Goal: Task Accomplishment & Management: Manage account settings

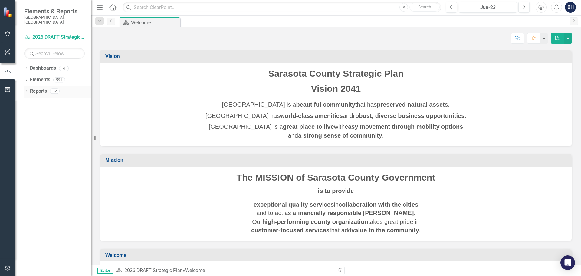
click at [27, 90] on icon at bounding box center [27, 91] width 2 height 3
click at [29, 99] on icon "Dropdown" at bounding box center [28, 101] width 3 height 4
click at [31, 101] on icon "Dropdown" at bounding box center [29, 102] width 4 height 3
click at [27, 67] on icon at bounding box center [27, 68] width 2 height 3
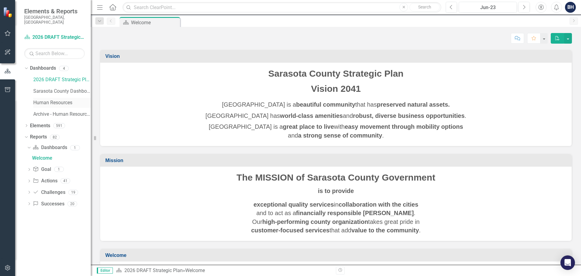
click at [50, 99] on link "Human Resources" at bounding box center [61, 102] width 57 height 7
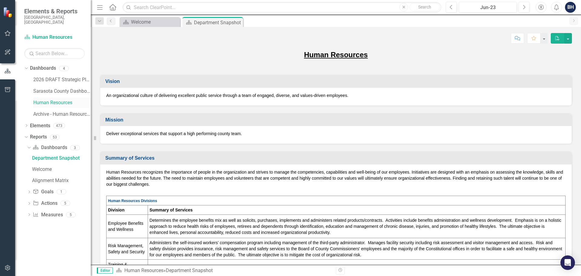
click at [46, 99] on link "Human Resources" at bounding box center [61, 102] width 57 height 7
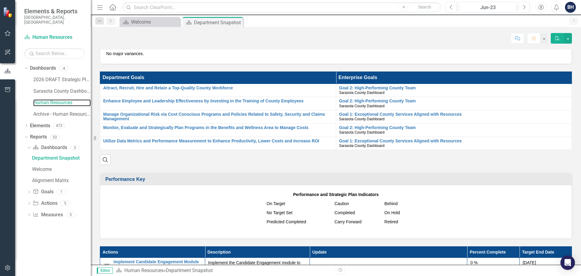
scroll to position [303, 0]
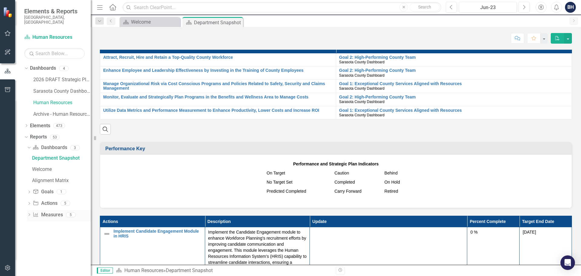
click at [28, 210] on div "Dropdown Measure Measures 5" at bounding box center [59, 215] width 64 height 11
click at [28, 213] on icon "Dropdown" at bounding box center [29, 214] width 4 height 3
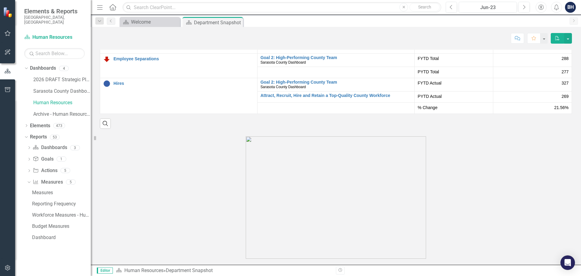
scroll to position [1030, 0]
click at [41, 199] on link "Reporting Frequency" at bounding box center [61, 204] width 60 height 10
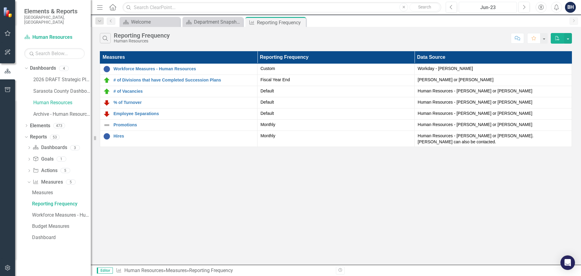
click at [513, 8] on div "Jun-23" at bounding box center [488, 7] width 54 height 7
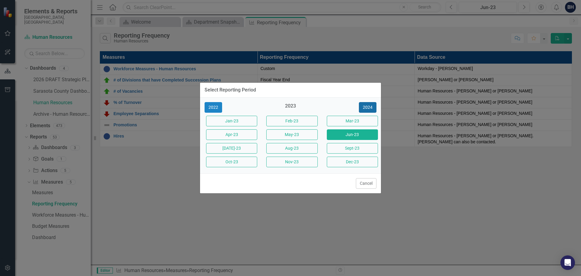
click at [366, 105] on button "2024" at bounding box center [368, 107] width 18 height 11
click at [366, 105] on button "2025" at bounding box center [368, 107] width 18 height 11
click at [294, 148] on button "Aug-25" at bounding box center [291, 148] width 51 height 11
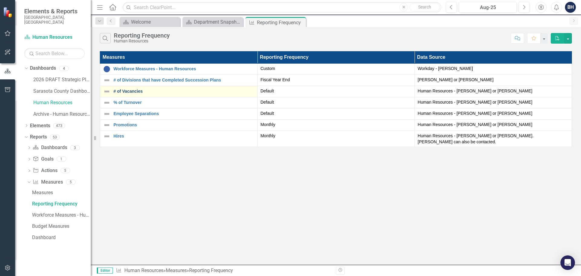
click at [138, 92] on link "# of Vacancies" at bounding box center [183, 91] width 141 height 5
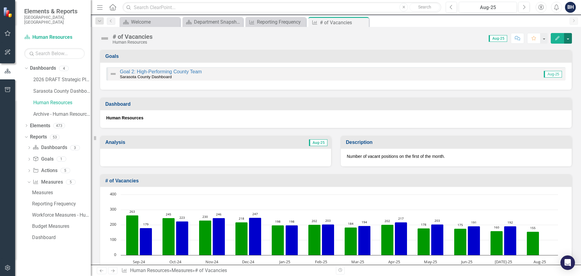
click at [568, 40] on button "button" at bounding box center [568, 38] width 8 height 11
click at [539, 50] on link "Edit Edit Measure" at bounding box center [542, 49] width 59 height 11
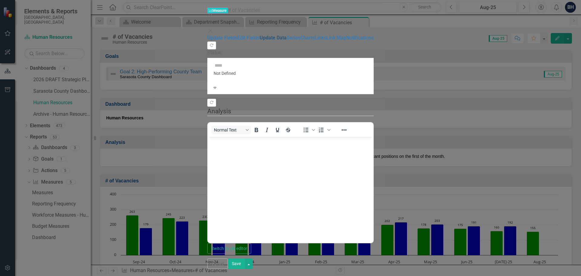
click at [260, 41] on link "Update Data" at bounding box center [273, 38] width 27 height 6
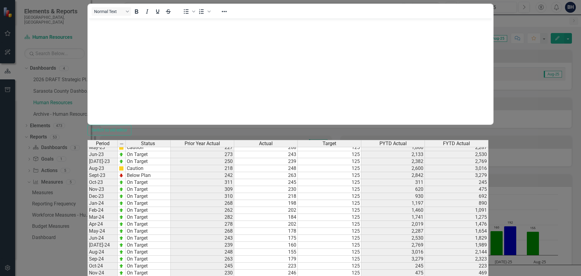
scroll to position [1150, 0]
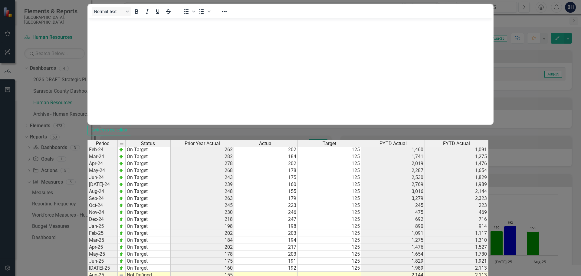
drag, startPoint x: 364, startPoint y: 154, endPoint x: 370, endPoint y: 156, distance: 6.6
click at [361, 271] on td at bounding box center [330, 274] width 64 height 7
type textarea "125"
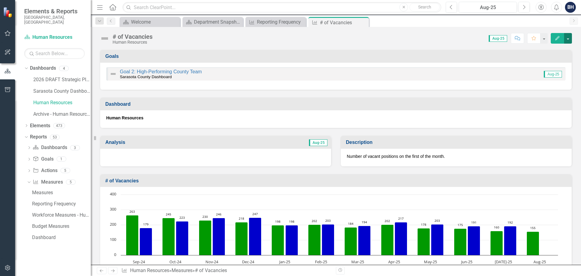
click at [567, 39] on button "button" at bounding box center [568, 38] width 8 height 11
click at [533, 51] on link "Edit Edit Measure" at bounding box center [542, 49] width 59 height 11
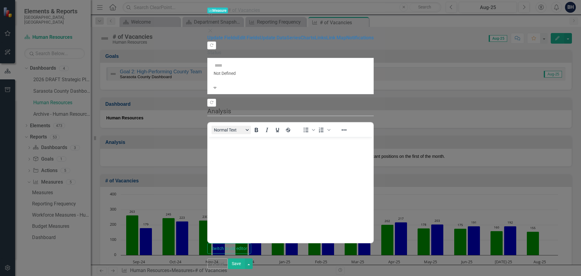
scroll to position [0, 0]
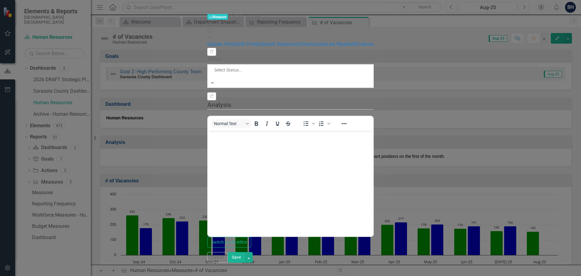
click at [214, 73] on div at bounding box center [261, 76] width 94 height 6
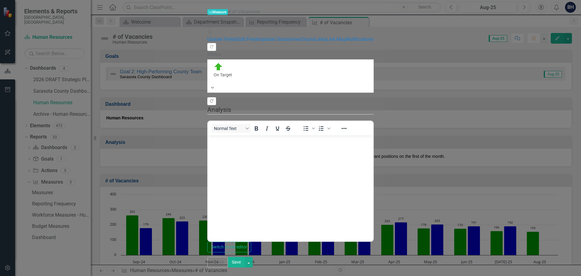
click at [213, 99] on icon "button" at bounding box center [211, 100] width 3 height 3
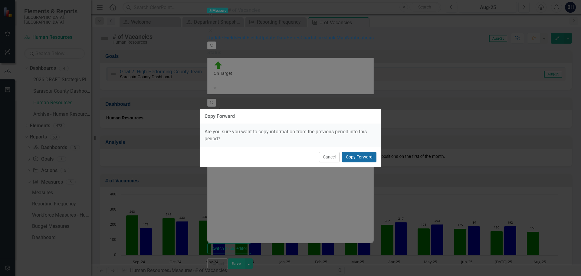
click at [363, 155] on button "Copy Forward" at bounding box center [359, 157] width 34 height 11
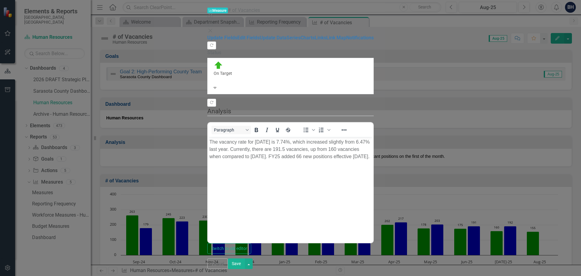
click at [255, 142] on p "The vacancy rate for July 2025 is 7.74%, which increased slightly from 6.47% la…" at bounding box center [290, 149] width 162 height 22
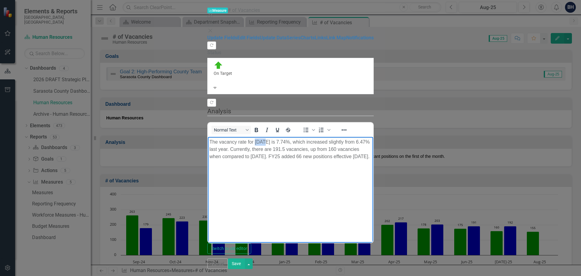
drag, startPoint x: 255, startPoint y: 142, endPoint x: 260, endPoint y: 142, distance: 5.2
click at [260, 142] on p "The vacancy rate for July 2025 is 7.74%, which increased slightly from 6.47% la…" at bounding box center [290, 149] width 162 height 22
drag, startPoint x: 288, startPoint y: 142, endPoint x: 296, endPoint y: 141, distance: 8.5
click at [296, 141] on p "The vacancy rate for August 2025 is 7.74%, which increased slightly from 6.47% …" at bounding box center [290, 149] width 162 height 22
drag, startPoint x: 318, startPoint y: 142, endPoint x: 325, endPoint y: 142, distance: 7.3
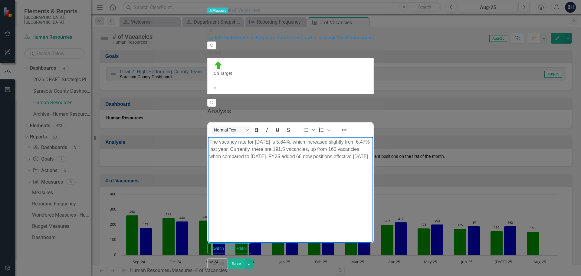
click at [336, 141] on p "The vacancy rate for August 2025 is 5.84%, which increased slightly from 6.47% …" at bounding box center [290, 149] width 162 height 22
click at [372, 142] on p "The vacancy rate for August 2025 is 5.84%, which decreased slightly from 6.47% …" at bounding box center [290, 149] width 162 height 22
drag, startPoint x: 448, startPoint y: 141, endPoint x: 459, endPoint y: 142, distance: 10.6
click at [372, 142] on p "The vacancy rate for August 2025 is 5.84%, which decreased slightly from 6.26% …" at bounding box center [290, 149] width 162 height 22
drag, startPoint x: 482, startPoint y: 142, endPoint x: 486, endPoint y: 142, distance: 4.3
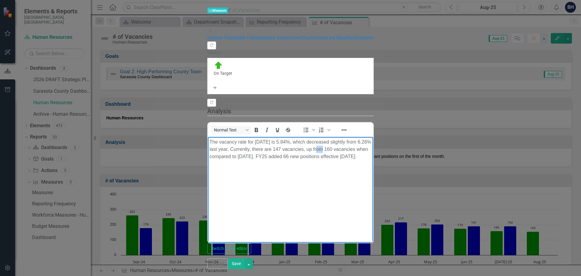
click at [372, 142] on p "The vacancy rate for August 2025 is 5.84%, which decreased slightly from 6.26% …" at bounding box center [290, 149] width 162 height 22
drag, startPoint x: 506, startPoint y: 142, endPoint x: 513, endPoint y: 141, distance: 7.1
click at [372, 141] on p "The vacancy rate for August 2025 is 5.84%, which decreased slightly from 6.26% …" at bounding box center [290, 149] width 162 height 22
drag, startPoint x: 582, startPoint y: 142, endPoint x: 579, endPoint y: 169, distance: 27.7
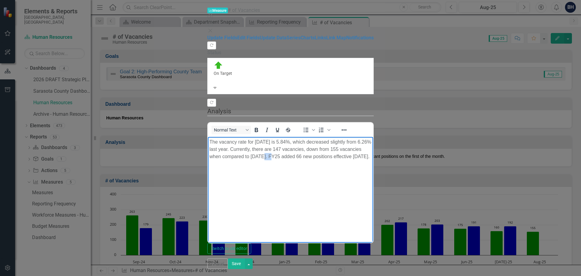
click at [372, 142] on p "The vacancy rate for August 2025 is 5.84%, which decreased slightly from 6.26% …" at bounding box center [290, 149] width 162 height 22
click at [301, 156] on body "The vacancy rate for [DATE] is 5.84%, which decreased slightly from 6.26% last …" at bounding box center [290, 182] width 165 height 91
click at [337, 150] on p "The vacancy rate for [DATE] is 5.84%, which decreased slightly from 6.26% last …" at bounding box center [290, 149] width 162 height 22
click at [245, 267] on button "Save" at bounding box center [236, 263] width 17 height 11
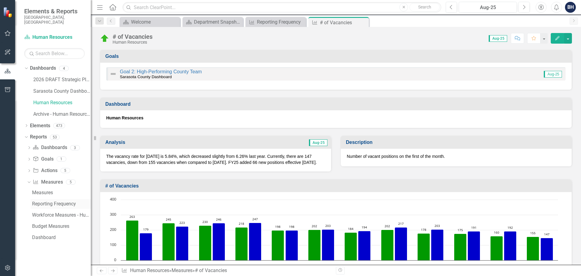
click at [46, 201] on div "Reporting Frequency" at bounding box center [61, 203] width 59 height 5
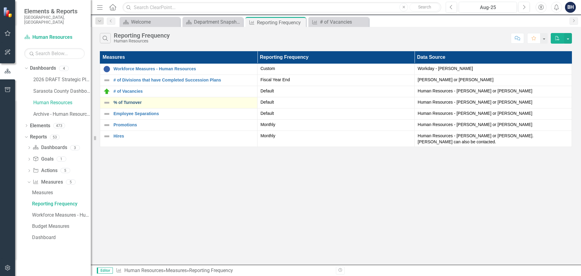
click at [130, 103] on link "% of Turnover" at bounding box center [183, 102] width 141 height 5
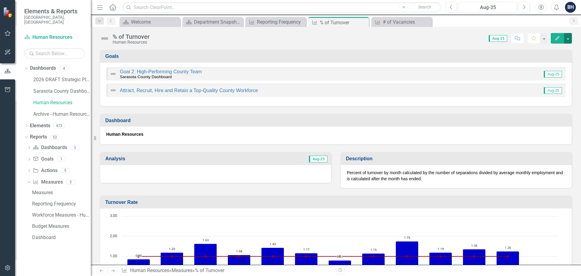
click at [567, 38] on button "button" at bounding box center [568, 38] width 8 height 11
click at [533, 50] on link "Edit Edit Measure" at bounding box center [542, 49] width 59 height 11
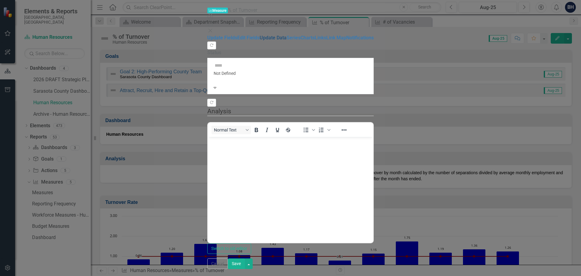
click at [260, 41] on link "Update Data" at bounding box center [273, 38] width 27 height 6
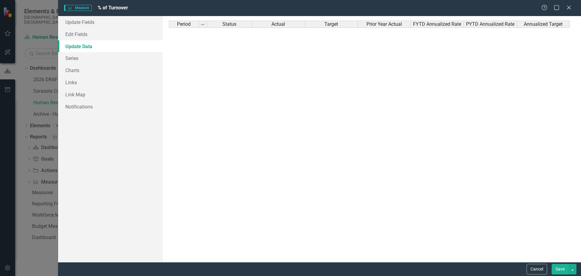
scroll to position [1096, 0]
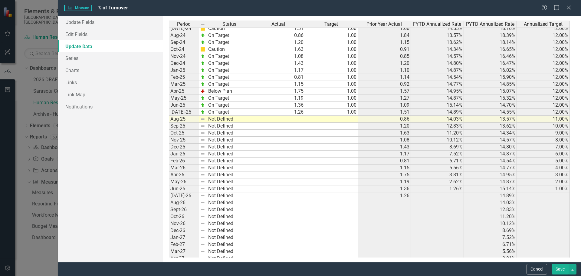
click at [291, 120] on tbody "Sept-23 Below Plan 1.15 1.00 1.40 18.14% 17.13% 12.00% Oct-23 On Target 0.91 1.…" at bounding box center [369, 136] width 401 height 362
type textarea "1.35"
click at [169, 136] on div "Period Status Actual Target Prior Year Actual FYTD Annualized Rate PYTD Annuali…" at bounding box center [169, 125] width 0 height 383
click at [347, 118] on td at bounding box center [331, 119] width 53 height 7
type textarea "1.00"
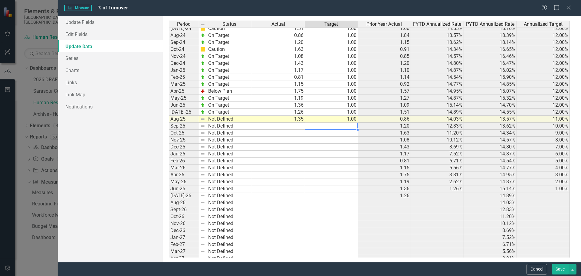
click at [346, 126] on td at bounding box center [331, 126] width 53 height 7
click at [559, 270] on button "Save" at bounding box center [560, 269] width 17 height 11
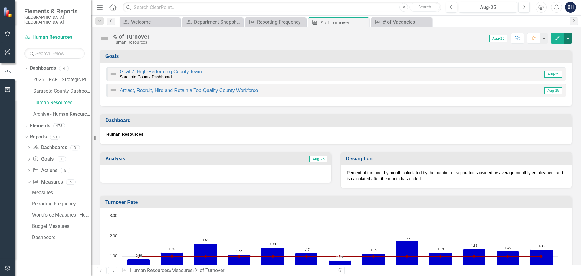
click at [569, 38] on button "button" at bounding box center [568, 38] width 8 height 11
click at [535, 49] on link "Edit Edit Measure" at bounding box center [542, 49] width 59 height 11
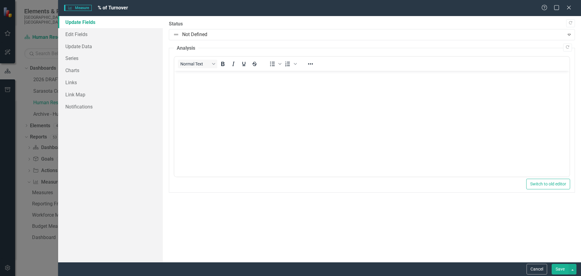
scroll to position [0, 0]
click at [80, 46] on link "Update Data" at bounding box center [110, 46] width 105 height 12
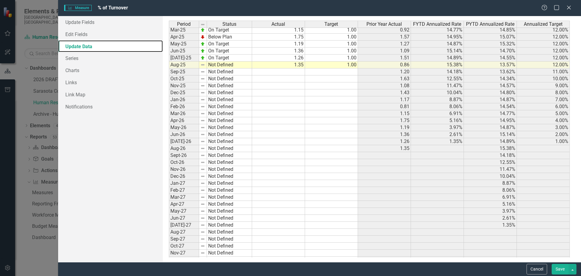
scroll to position [1089, 0]
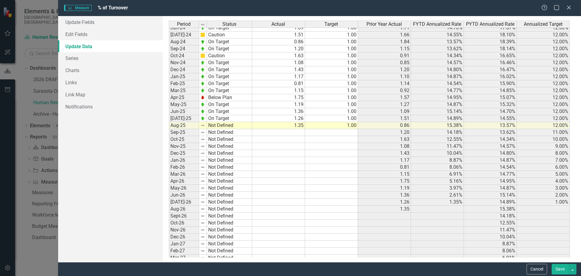
drag, startPoint x: 537, startPoint y: 269, endPoint x: 348, endPoint y: 150, distance: 223.3
click at [537, 269] on button "Cancel" at bounding box center [536, 269] width 21 height 11
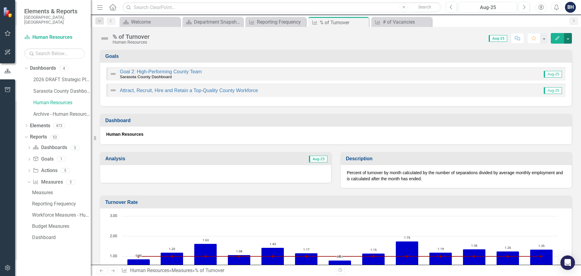
click at [569, 39] on button "button" at bounding box center [568, 38] width 8 height 11
click at [527, 49] on link "Edit Edit Measure" at bounding box center [542, 49] width 59 height 11
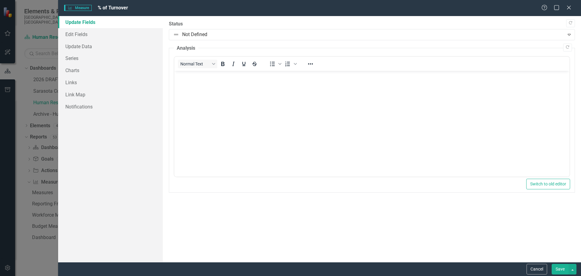
scroll to position [0, 0]
click at [566, 48] on icon "Copy Forward" at bounding box center [567, 47] width 5 height 4
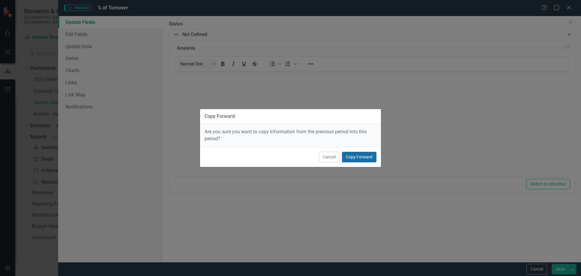
click at [362, 156] on button "Copy Forward" at bounding box center [359, 157] width 34 height 11
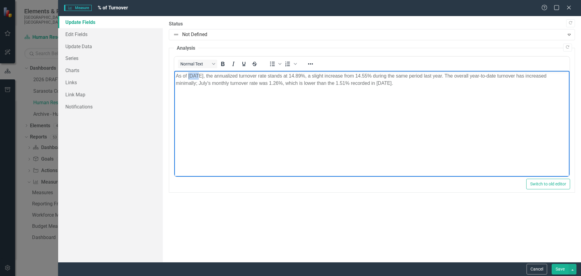
drag, startPoint x: 188, startPoint y: 76, endPoint x: 196, endPoint y: 76, distance: 8.5
click at [196, 76] on p "As of July 2025, the annualized turnover rate stands at 14.89%, a slight increa…" at bounding box center [371, 79] width 392 height 15
drag, startPoint x: 301, startPoint y: 76, endPoint x: 311, endPoint y: 75, distance: 10.0
click at [311, 75] on p "As of August 2025, the annualized turnover rate stands at 14.89%, a slight incr…" at bounding box center [371, 79] width 392 height 15
drag, startPoint x: 367, startPoint y: 75, endPoint x: 378, endPoint y: 74, distance: 10.9
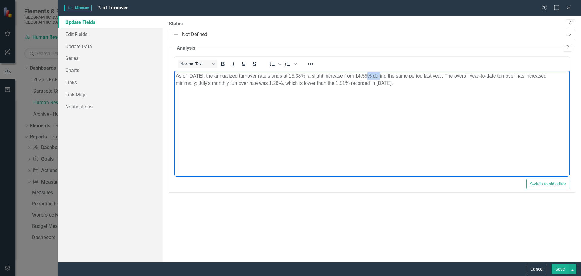
click at [378, 74] on p "As of August 2025, the annualized turnover rate stands at 15.38%, a slight incr…" at bounding box center [371, 79] width 392 height 15
click at [195, 81] on p "As of August 2025, the annualized turnover rate stands at 15.38%, a slight incr…" at bounding box center [371, 79] width 392 height 15
click at [196, 99] on body "As of August 2025, the annualized turnover rate stands at 15.38%, a slight incr…" at bounding box center [371, 116] width 395 height 91
drag, startPoint x: 192, startPoint y: 83, endPoint x: 201, endPoint y: 82, distance: 8.8
click at [201, 82] on p "As of August 2025, the annualized turnover rate stands at 15.38%, a slight incr…" at bounding box center [371, 79] width 392 height 15
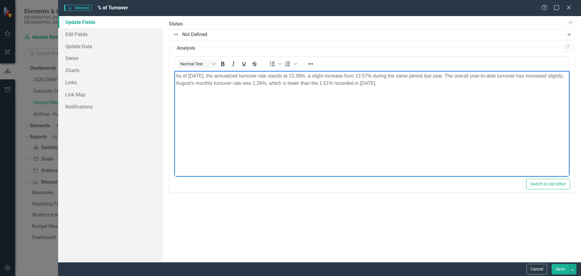
click at [270, 82] on p "As of August 2025, the annualized turnover rate stands at 15.38%, a slight incr…" at bounding box center [371, 79] width 392 height 15
drag, startPoint x: 270, startPoint y: 82, endPoint x: 276, endPoint y: 83, distance: 6.4
click at [276, 83] on p "As of August 2025, the annualized turnover rate stands at 15.38%, a slight incr…" at bounding box center [371, 79] width 392 height 15
drag, startPoint x: 270, startPoint y: 83, endPoint x: 287, endPoint y: 83, distance: 17.0
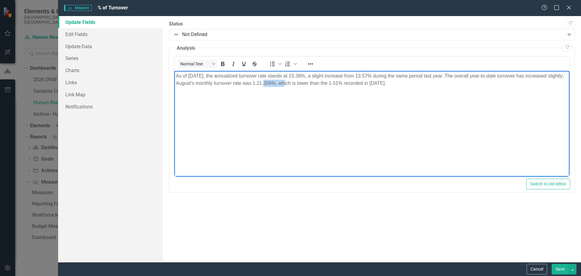
click at [287, 83] on p "As of August 2025, the annualized turnover rate stands at 15.38%, a slight incr…" at bounding box center [371, 79] width 392 height 15
drag, startPoint x: 304, startPoint y: 83, endPoint x: 316, endPoint y: 82, distance: 11.2
click at [316, 82] on p "As of August 2025, the annualized turnover rate stands at 15.38%, a slight incr…" at bounding box center [371, 79] width 392 height 15
drag, startPoint x: 338, startPoint y: 83, endPoint x: 346, endPoint y: 83, distance: 8.5
click at [346, 83] on p "As of August 2025, the annualized turnover rate stands at 15.38%, a slight incr…" at bounding box center [371, 79] width 392 height 15
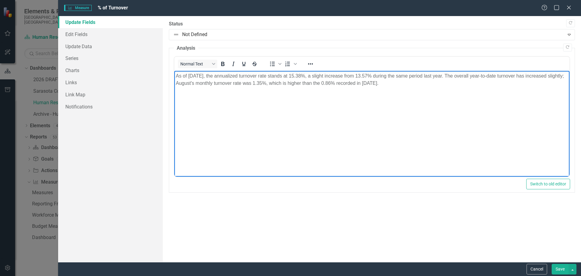
click at [380, 83] on p "As of August 2025, the annualized turnover rate stands at 15.38%, a slight incr…" at bounding box center [371, 79] width 392 height 15
click at [412, 119] on body "As of August 2025, the annualized turnover rate stands at 15.38%, a slight incr…" at bounding box center [371, 116] width 395 height 91
click at [190, 84] on p "As of August 2025, the annualized turnover rate stands at 15.38%, a slight incr…" at bounding box center [371, 79] width 392 height 15
drag, startPoint x: 190, startPoint y: 84, endPoint x: 175, endPoint y: 83, distance: 15.1
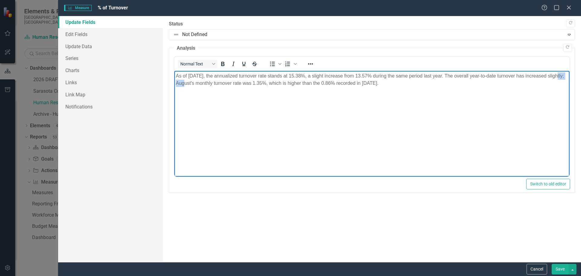
click at [175, 83] on body "As of August 2025, the annualized turnover rate stands at 15.38%, a slight incr…" at bounding box center [371, 116] width 395 height 91
drag, startPoint x: 199, startPoint y: 83, endPoint x: 176, endPoint y: 82, distance: 23.6
click at [176, 82] on p "As of August 2025, the annualized turnover rate stands at 15.38%, a slight incr…" at bounding box center [371, 79] width 392 height 15
click at [215, 96] on body "As of August 2025, the annualized turnover rate stands at 15.38%, a slight incr…" at bounding box center [371, 116] width 395 height 91
drag, startPoint x: 324, startPoint y: 76, endPoint x: 332, endPoint y: 82, distance: 10.1
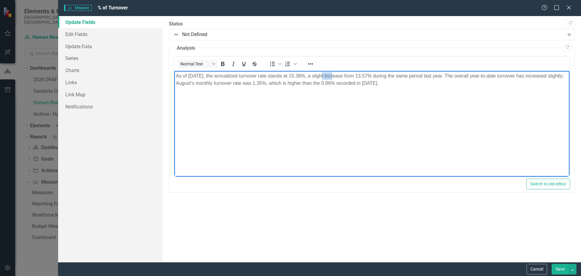
click at [334, 75] on p "As of August 2025, the annualized turnover rate stands at 15.38%, a slight incr…" at bounding box center [371, 79] width 392 height 15
click at [346, 123] on body "As of [DATE], the annualized turnover rate stands at 15.38%, a small increase f…" at bounding box center [371, 116] width 395 height 91
click at [415, 85] on p "As of [DATE], the annualized turnover rate stands at 15.38%, a small increase f…" at bounding box center [371, 79] width 392 height 15
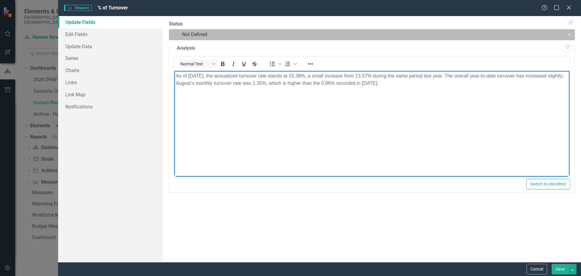
click at [189, 32] on div at bounding box center [367, 35] width 388 height 8
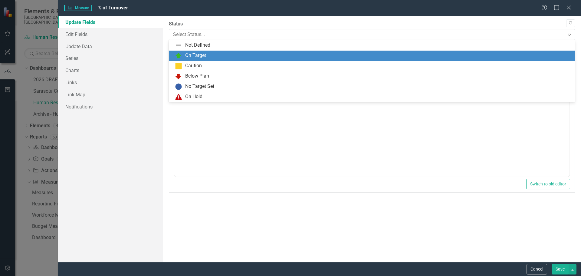
click at [197, 56] on div "On Target" at bounding box center [195, 55] width 21 height 7
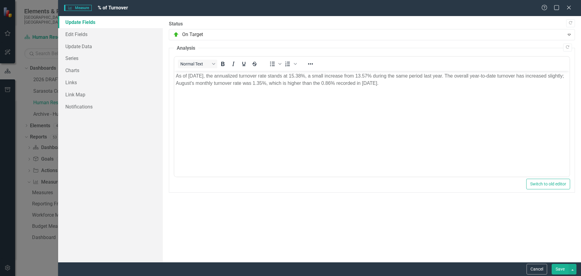
click at [559, 268] on button "Save" at bounding box center [560, 269] width 17 height 11
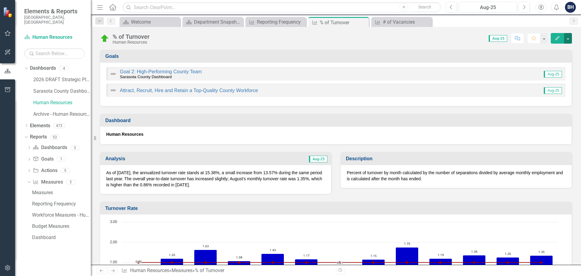
click at [569, 36] on button "button" at bounding box center [568, 38] width 8 height 11
click at [535, 49] on link "Edit Edit Measure" at bounding box center [542, 49] width 59 height 11
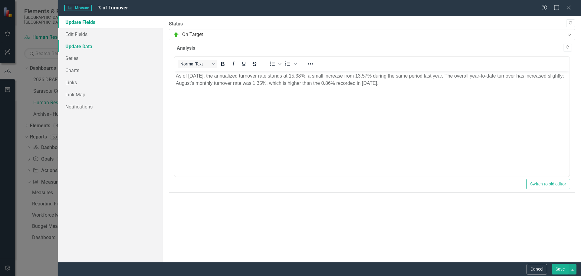
click at [82, 48] on link "Update Data" at bounding box center [110, 46] width 105 height 12
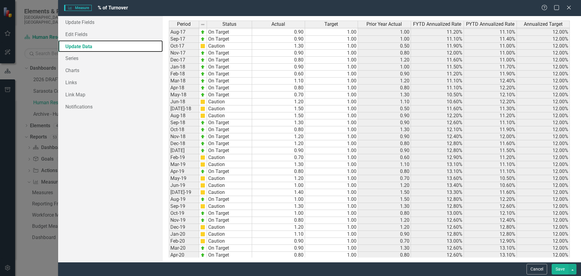
scroll to position [549, 0]
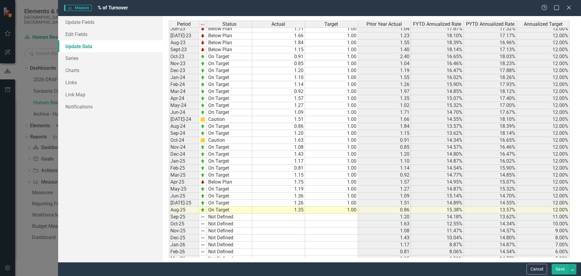
drag, startPoint x: 535, startPoint y: 269, endPoint x: 234, endPoint y: 145, distance: 325.7
click at [535, 269] on button "Cancel" at bounding box center [536, 269] width 21 height 11
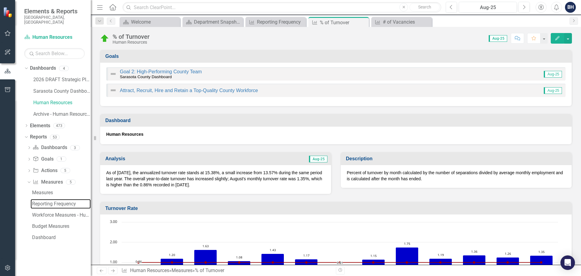
click at [45, 201] on div "Reporting Frequency" at bounding box center [61, 203] width 59 height 5
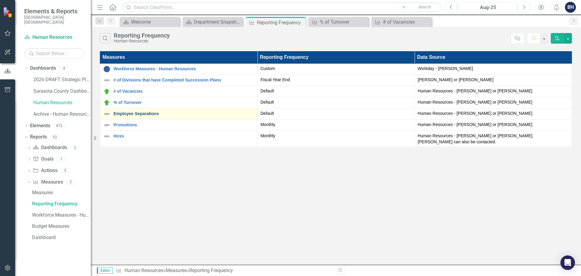
click at [145, 113] on link "Employee Separations" at bounding box center [183, 113] width 141 height 5
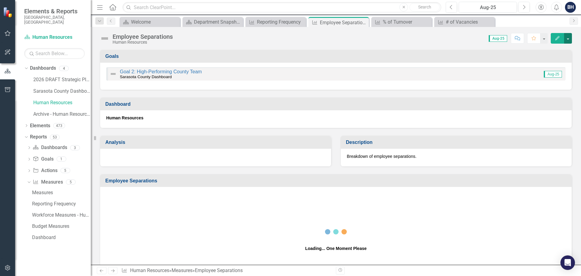
click at [569, 37] on button "button" at bounding box center [568, 38] width 8 height 11
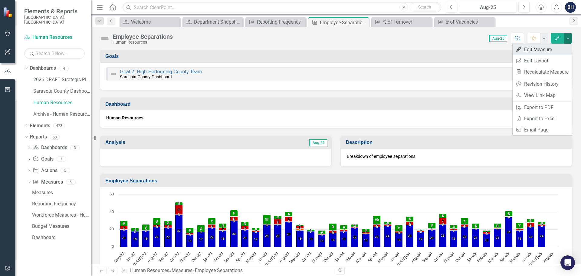
click at [535, 50] on link "Edit Edit Measure" at bounding box center [542, 49] width 59 height 11
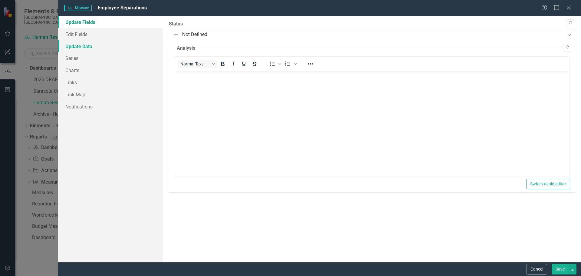
click at [89, 47] on link "Update Data" at bounding box center [110, 46] width 105 height 12
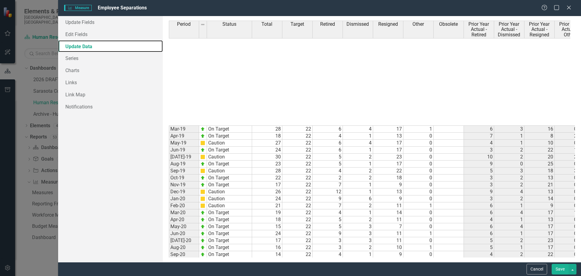
scroll to position [803, 0]
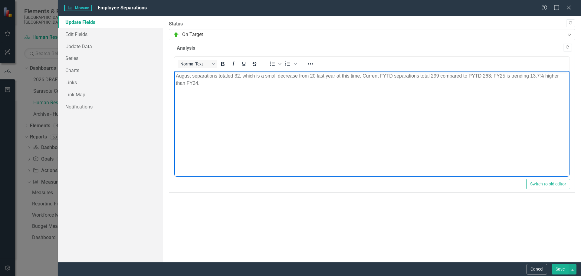
click at [278, 77] on p "August separations totaled 32, which is a small decrease from 20 last year at t…" at bounding box center [371, 79] width 392 height 15
drag, startPoint x: 278, startPoint y: 77, endPoint x: 283, endPoint y: 76, distance: 4.5
click at [283, 76] on p "August separations totaled 32, which is a small decrease from 20 last year at t…" at bounding box center [371, 79] width 392 height 15
click at [285, 78] on p "August separations totaled 32, which is a small deincreasecrease from 20 last y…" at bounding box center [371, 79] width 392 height 15
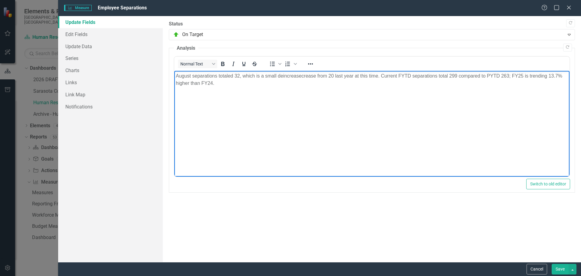
click at [281, 75] on p "August separations totaled 32, which is a small deincreasecrease from 20 last y…" at bounding box center [371, 79] width 392 height 15
click at [282, 76] on p "August separations totaled 32, which is a small deincreasecrease from 20 last y…" at bounding box center [371, 79] width 392 height 15
click at [278, 75] on p "August separations totaled 32, which is a small deincreasecrease from 20 last y…" at bounding box center [371, 79] width 392 height 15
click at [310, 75] on p "August separations totaled 32, which is a small increasecrease from 20 last yea…" at bounding box center [371, 79] width 392 height 15
drag, startPoint x: 290, startPoint y: 75, endPoint x: 277, endPoint y: 74, distance: 12.4
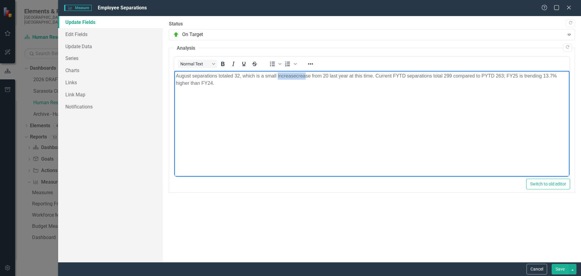
click at [277, 74] on p "August separations totaled 32, which is a small increasecrease from 20 last yea…" at bounding box center [371, 79] width 392 height 15
drag, startPoint x: 429, startPoint y: 76, endPoint x: 437, endPoint y: 75, distance: 8.0
click at [437, 75] on p "August separations totaled 32, which is a small increase from 20 last year at t…" at bounding box center [371, 79] width 392 height 15
click at [482, 76] on p "August separations totaled 32, which is a small increase from 20 last year at t…" at bounding box center [371, 79] width 392 height 15
click at [485, 76] on p "August separations totaled 32, which is a small increase from 20 last year at t…" at bounding box center [371, 79] width 392 height 15
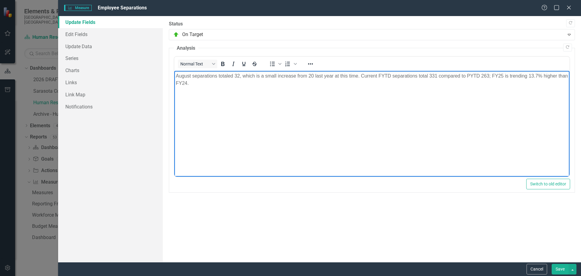
click at [497, 86] on p "August separations totaled 32, which is a small increase from 20 last year at t…" at bounding box center [371, 79] width 392 height 15
drag, startPoint x: 481, startPoint y: 74, endPoint x: 488, endPoint y: 74, distance: 6.4
click at [488, 74] on p "August separations totaled 32, which is a small increase from 20 last year at t…" at bounding box center [371, 79] width 392 height 15
click at [529, 75] on p "August separations totaled 32, which is a small increase from 20 last year at t…" at bounding box center [371, 79] width 392 height 15
drag, startPoint x: 529, startPoint y: 75, endPoint x: 535, endPoint y: 74, distance: 5.2
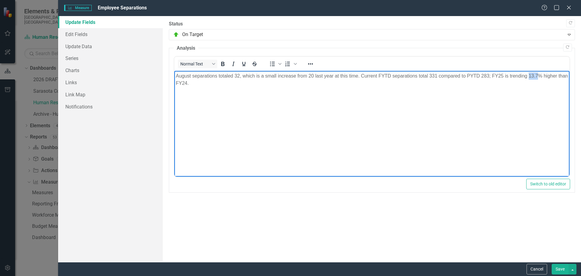
click at [535, 74] on p "August separations totaled 32, which is a small increase from 20 last year at t…" at bounding box center [371, 79] width 392 height 15
click at [249, 93] on body "August separations totaled 32, which is a small increase from 20 last year at t…" at bounding box center [371, 116] width 395 height 91
click at [227, 114] on body "August separations totaled 32, which is a small increase from 20 last year at t…" at bounding box center [371, 116] width 395 height 91
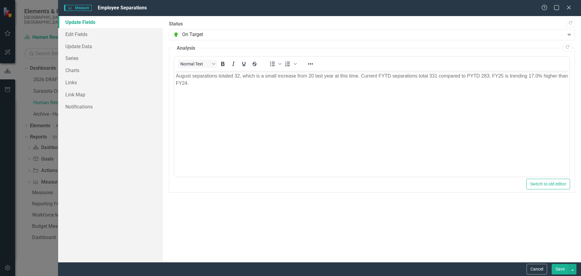
click at [555, 265] on button "Save" at bounding box center [560, 269] width 17 height 11
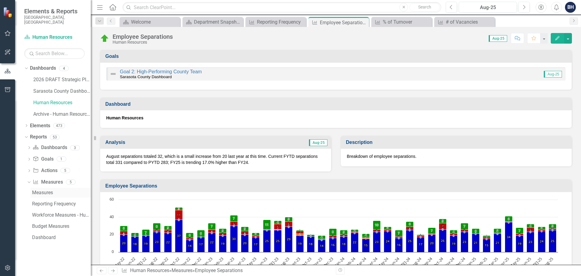
click at [35, 190] on div "Measures" at bounding box center [61, 192] width 59 height 5
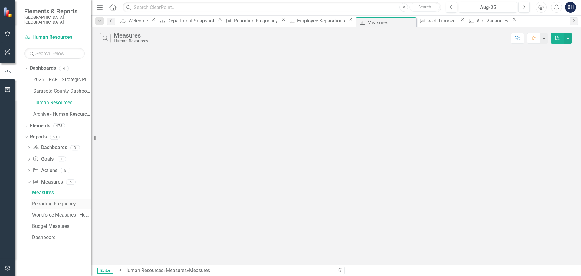
click at [44, 201] on div "Reporting Frequency" at bounding box center [61, 203] width 59 height 5
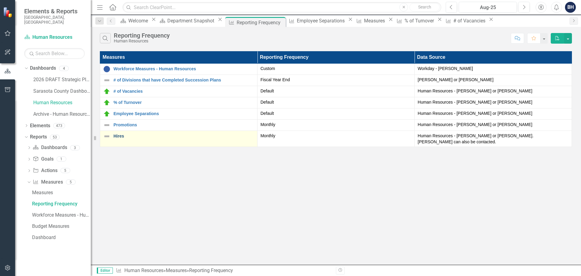
click at [118, 135] on link "Hires" at bounding box center [183, 136] width 141 height 5
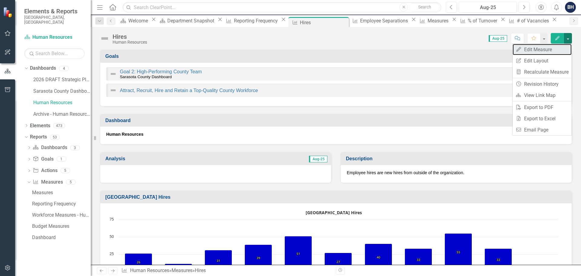
click at [530, 50] on link "Edit Edit Measure" at bounding box center [542, 49] width 59 height 11
click at [530, 50] on div "Goals" at bounding box center [335, 56] width 471 height 13
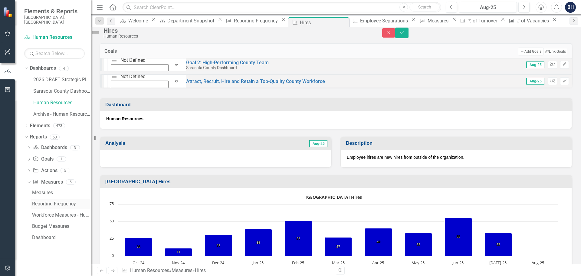
click at [43, 201] on div "Reporting Frequency" at bounding box center [61, 203] width 59 height 5
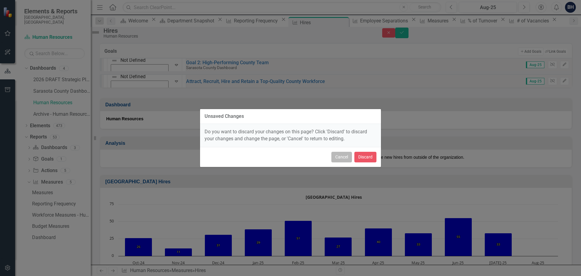
click at [345, 159] on button "Cancel" at bounding box center [341, 157] width 21 height 11
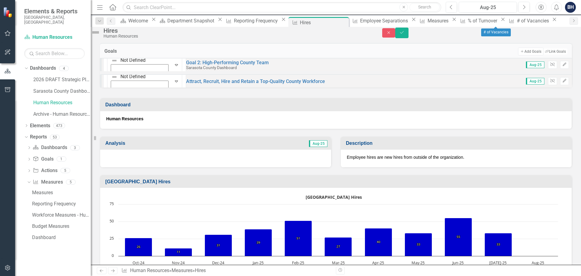
click at [551, 22] on icon "Close" at bounding box center [554, 19] width 6 height 5
click at [503, 21] on icon "Close" at bounding box center [503, 19] width 6 height 5
click at [503, 21] on div "Dashboard Welcome Close Dashboard Department Snapshot Close Measure Reporting F…" at bounding box center [342, 22] width 448 height 10
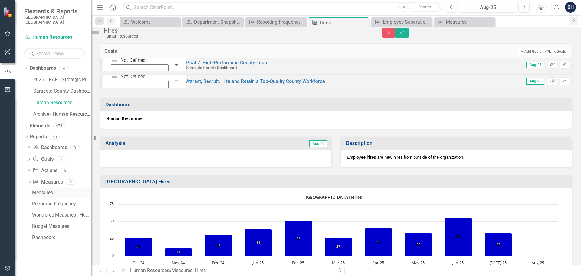
click at [43, 190] on div "Measures" at bounding box center [61, 192] width 59 height 5
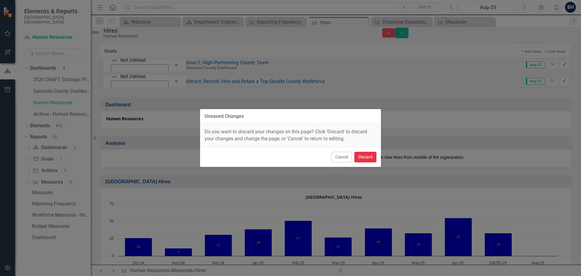
click at [363, 153] on button "Discard" at bounding box center [365, 157] width 22 height 11
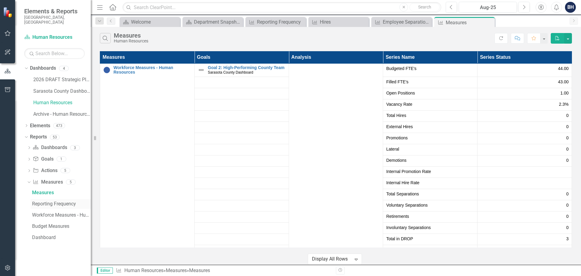
click at [47, 201] on div "Reporting Frequency" at bounding box center [61, 203] width 59 height 5
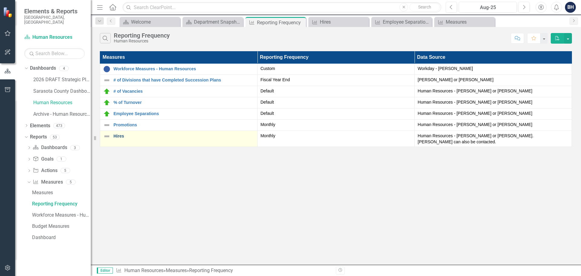
click at [120, 134] on link "Hires" at bounding box center [183, 136] width 141 height 5
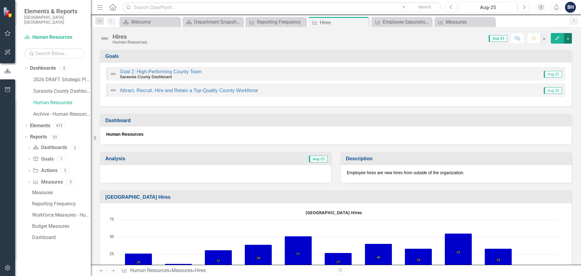
click at [569, 38] on button "button" at bounding box center [568, 38] width 8 height 11
click at [537, 48] on link "Edit Edit Measure" at bounding box center [542, 49] width 59 height 11
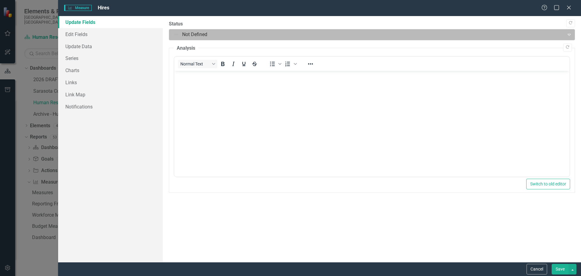
click at [196, 32] on div at bounding box center [367, 35] width 388 height 8
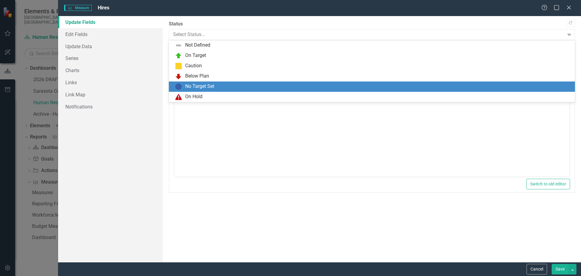
click at [194, 86] on div "No Target Set" at bounding box center [199, 86] width 29 height 7
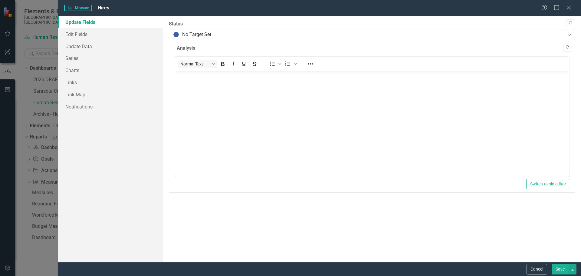
click at [569, 47] on icon "Copy Forward" at bounding box center [567, 47] width 5 height 4
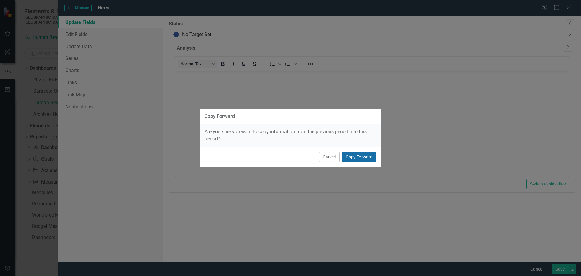
click at [360, 157] on button "Copy Forward" at bounding box center [359, 157] width 34 height 11
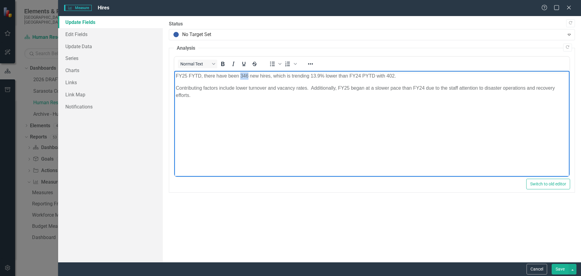
drag, startPoint x: 241, startPoint y: 76, endPoint x: 248, endPoint y: 76, distance: 7.3
click at [248, 76] on p "FY25 FYTD, there have been 346 new hires, which is trending 13.9% lower than FY…" at bounding box center [371, 75] width 392 height 7
click at [311, 75] on p "FY25 FYTD, there have been 401 new hires, which is trending 13.9% lower than FY…" at bounding box center [371, 75] width 392 height 7
drag, startPoint x: 310, startPoint y: 76, endPoint x: 319, endPoint y: 75, distance: 8.6
click at [319, 75] on p "FY25 FYTD, there have been 401 new hires, which is trending 13.9% lower than FY…" at bounding box center [371, 75] width 392 height 7
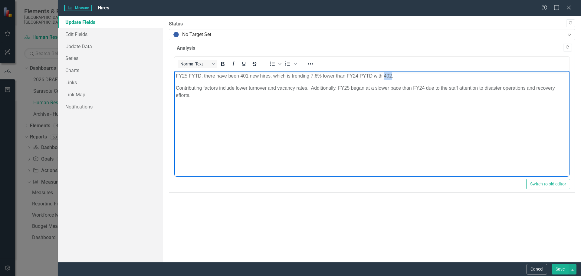
drag, startPoint x: 384, startPoint y: 75, endPoint x: 391, endPoint y: 75, distance: 7.6
click at [391, 75] on p "FY25 FYTD, there have been 401 new hires, which is trending 7.6% lower than FY2…" at bounding box center [371, 75] width 392 height 7
click at [209, 98] on p "Contributing factors include lower turnover and vacancy rates. Additionally, FY…" at bounding box center [371, 91] width 392 height 15
click at [559, 268] on button "Save" at bounding box center [560, 269] width 17 height 11
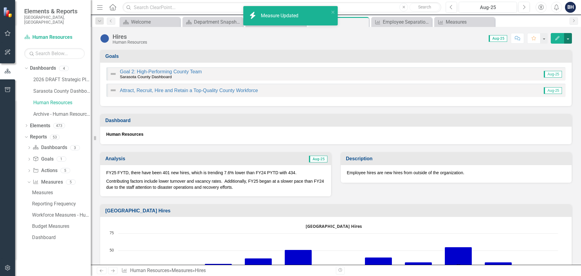
click at [568, 38] on button "button" at bounding box center [568, 38] width 8 height 11
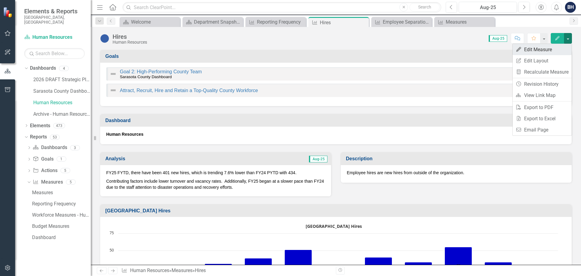
click at [544, 50] on link "Edit Edit Measure" at bounding box center [542, 49] width 59 height 11
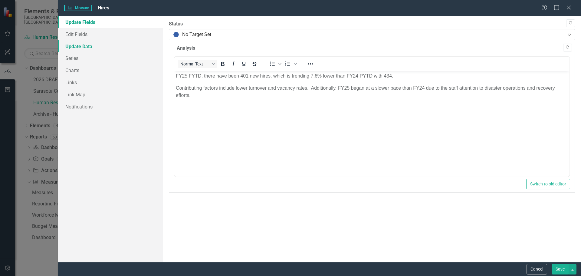
click at [76, 44] on link "Update Data" at bounding box center [110, 46] width 105 height 12
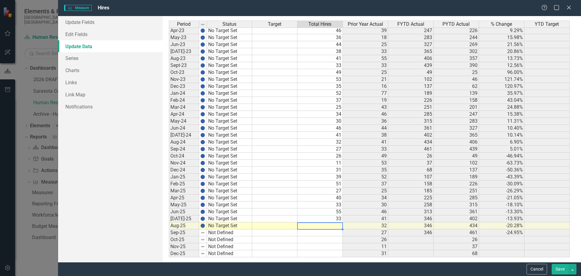
drag, startPoint x: 344, startPoint y: 227, endPoint x: 336, endPoint y: 228, distance: 7.6
click at [169, 227] on div "Period Status Target Total Hires Prior Year Actual FYTD Actual PYTD Actual % Ch…" at bounding box center [169, 96] width 0 height 321
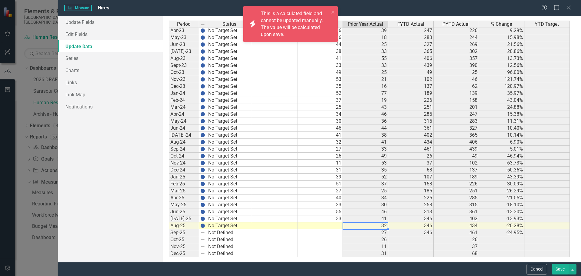
click at [337, 227] on td at bounding box center [319, 225] width 45 height 7
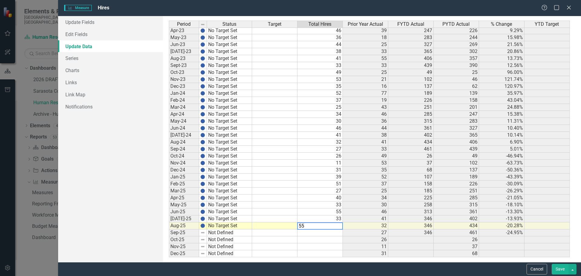
click at [309, 228] on textarea "55" at bounding box center [320, 225] width 46 height 7
type textarea "55"
click at [315, 234] on td at bounding box center [319, 232] width 45 height 7
click at [556, 269] on button "Save" at bounding box center [560, 269] width 17 height 11
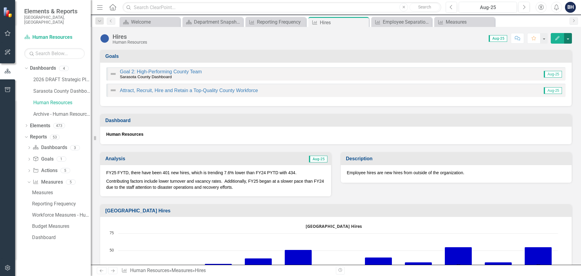
click at [568, 38] on button "button" at bounding box center [568, 38] width 8 height 11
click at [547, 48] on link "Edit Edit Measure" at bounding box center [542, 49] width 59 height 11
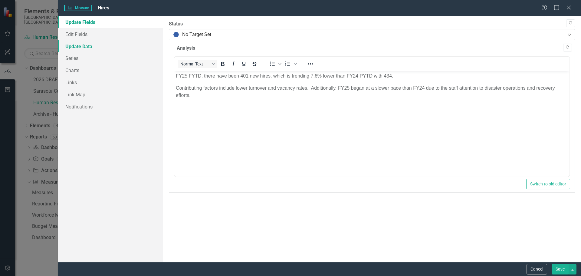
click at [72, 44] on link "Update Data" at bounding box center [110, 46] width 105 height 12
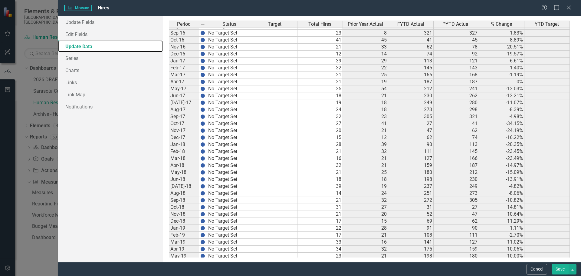
scroll to position [393, 0]
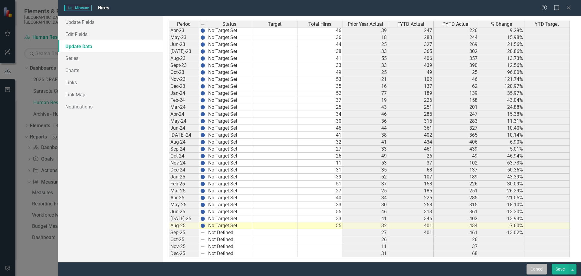
click at [537, 268] on button "Cancel" at bounding box center [536, 269] width 21 height 11
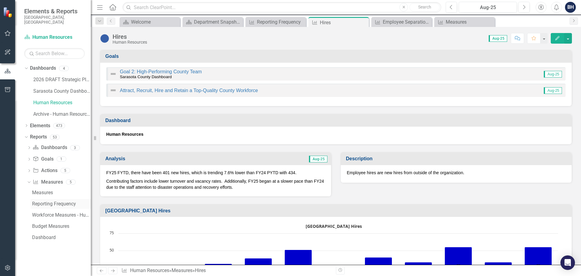
click at [42, 201] on div "Reporting Frequency" at bounding box center [61, 203] width 59 height 5
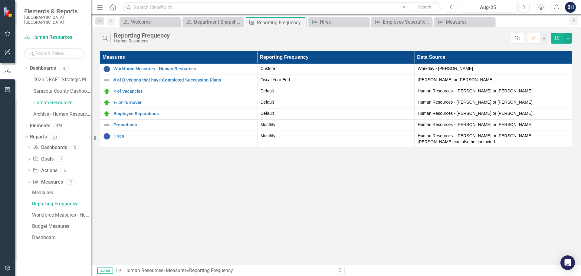
click at [450, 6] on icon "Previous" at bounding box center [451, 7] width 3 height 5
click at [525, 7] on icon "button" at bounding box center [524, 7] width 2 height 4
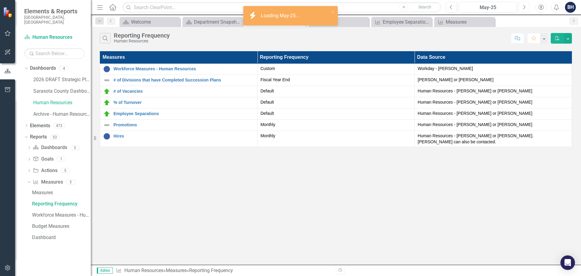
click at [525, 7] on icon "button" at bounding box center [524, 7] width 2 height 4
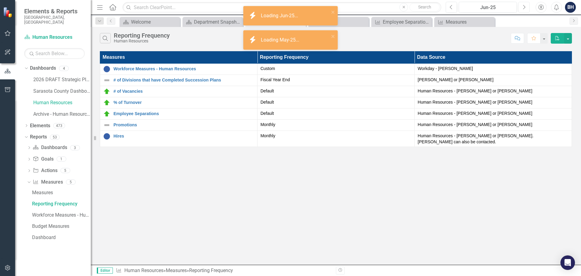
click at [525, 7] on icon "button" at bounding box center [524, 7] width 2 height 4
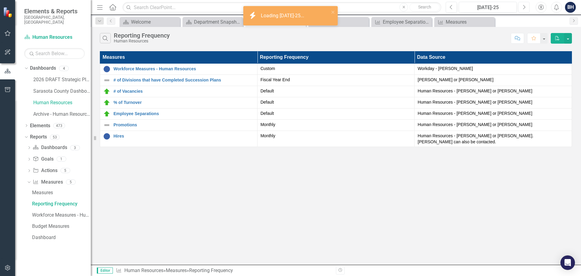
click at [525, 7] on icon "button" at bounding box center [524, 7] width 2 height 4
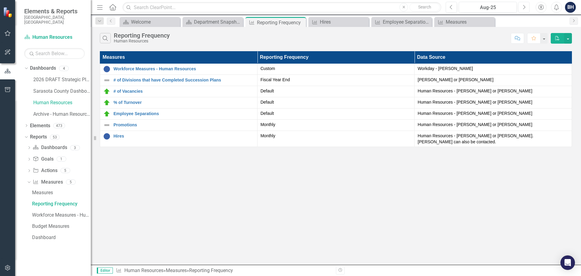
click at [524, 7] on icon "Next" at bounding box center [523, 7] width 3 height 5
click at [451, 8] on icon "Previous" at bounding box center [451, 7] width 3 height 5
click at [569, 8] on div "BH" at bounding box center [570, 7] width 11 height 11
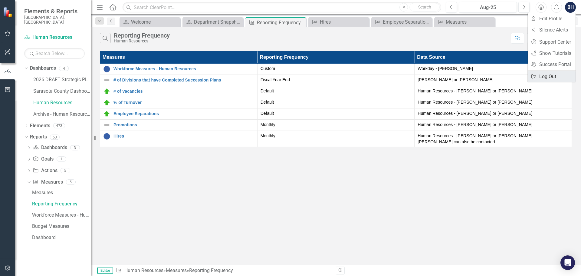
click at [543, 77] on link "Logout Log Out" at bounding box center [552, 76] width 48 height 11
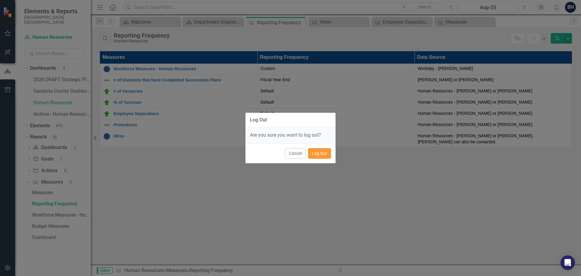
click at [319, 156] on button "Log Out" at bounding box center [319, 153] width 23 height 11
